Goal: Task Accomplishment & Management: Manage account settings

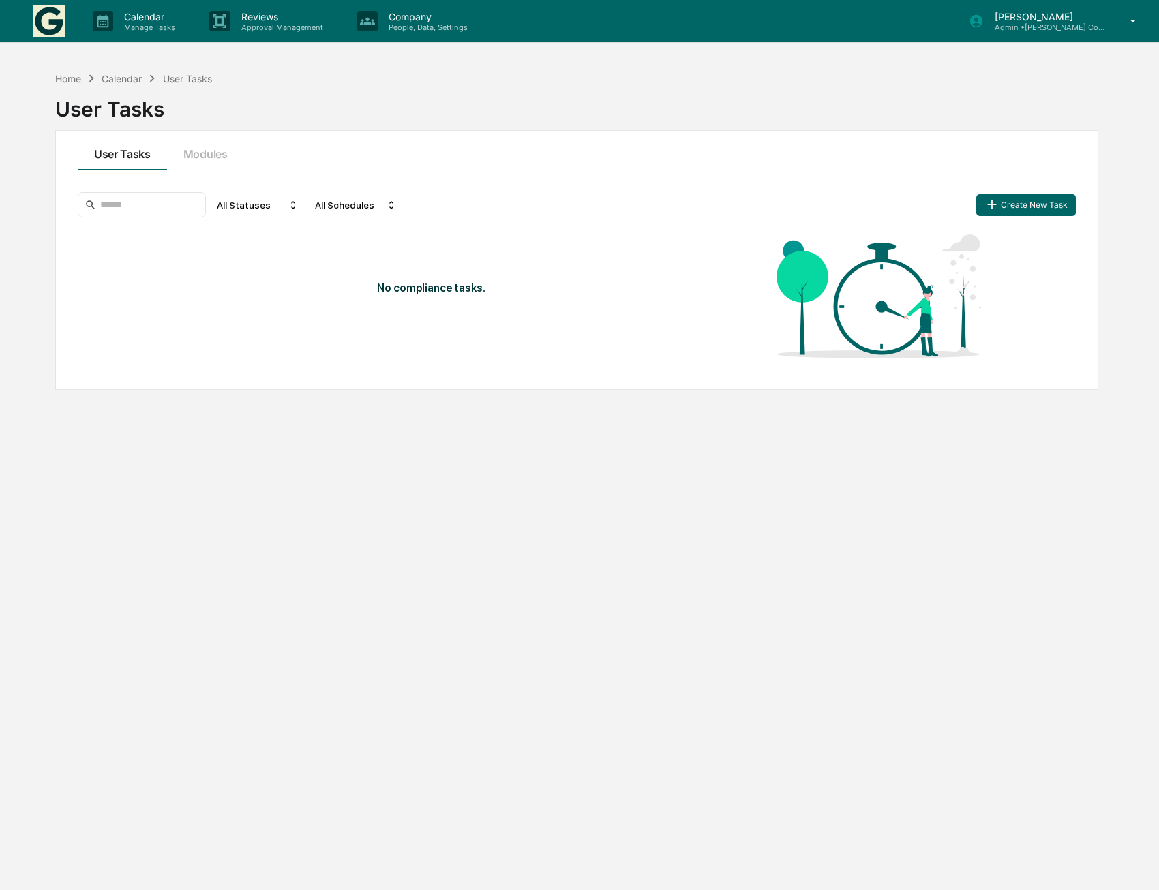
click at [1033, 33] on div "[PERSON_NAME] Admin • [PERSON_NAME] Compliance Consulting, LLC" at bounding box center [1057, 21] width 204 height 42
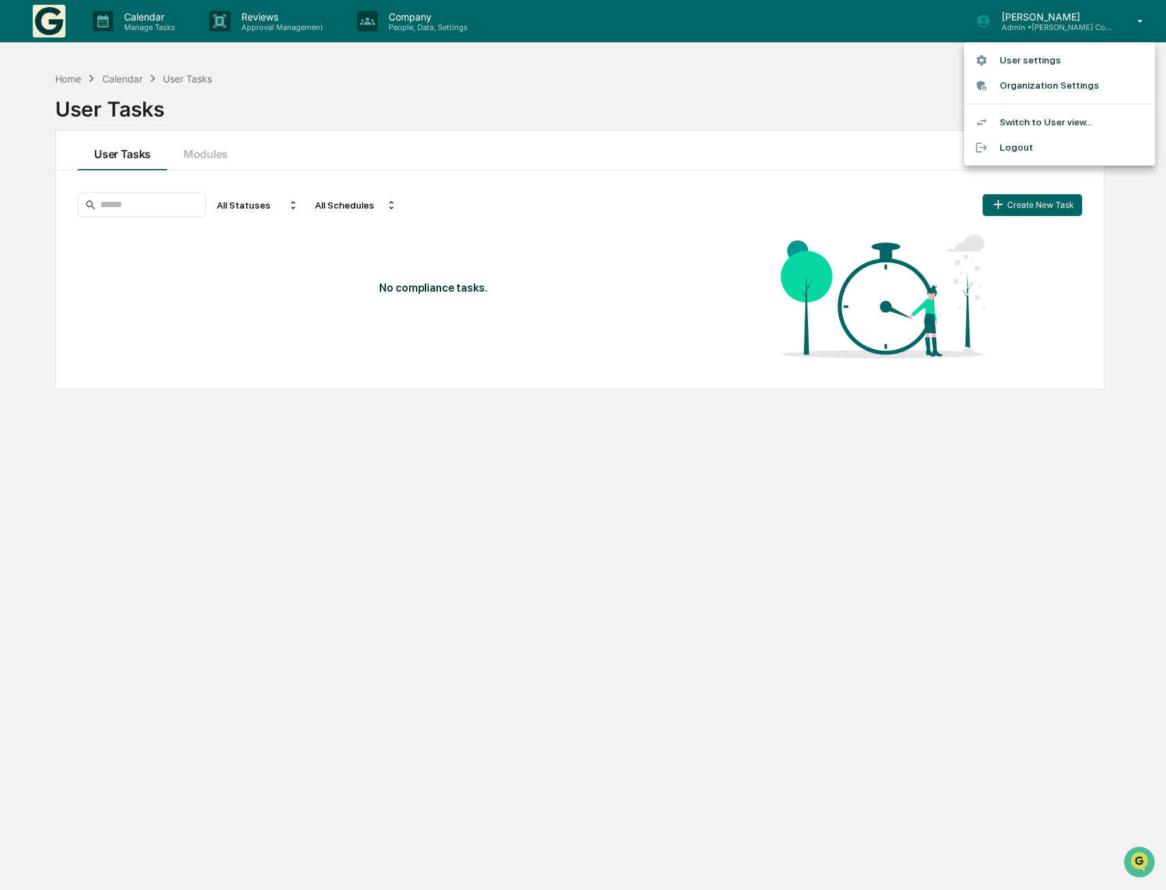
click at [1028, 119] on li "Switch to User view..." at bounding box center [1059, 122] width 191 height 25
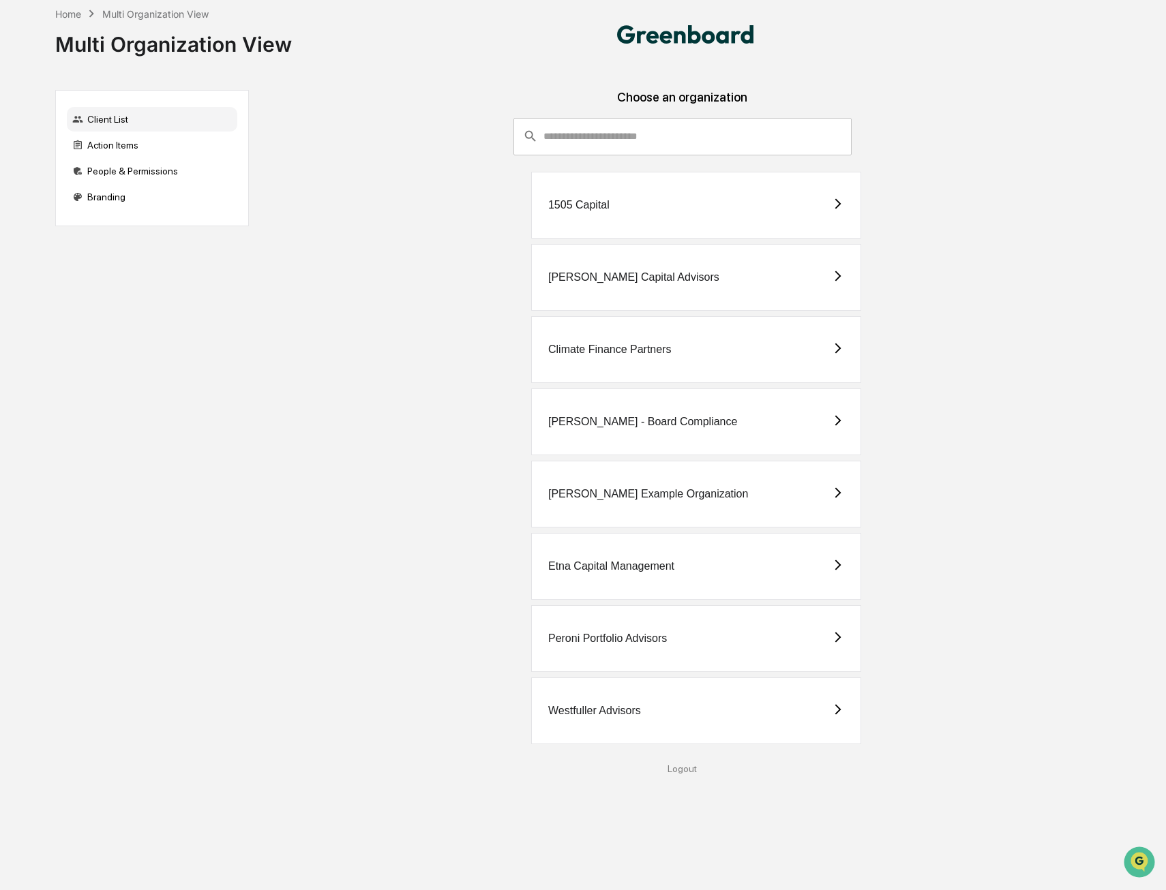
click at [615, 702] on div "Westfuller Advisors" at bounding box center [696, 711] width 330 height 67
